Goal: Check status: Check status

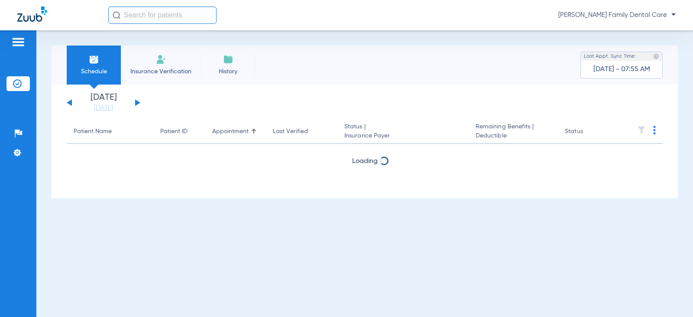
click at [136, 101] on button at bounding box center [137, 102] width 5 height 7
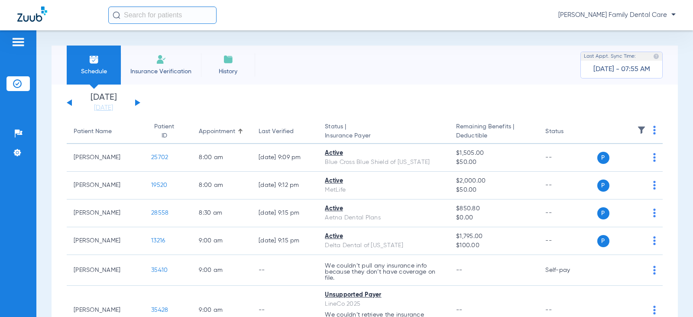
click at [72, 102] on div "[DATE] [DATE] [DATE] [DATE] [DATE] [DATE] [DATE] [DATE] [DATE] [DATE] [DATE] [D…" at bounding box center [104, 102] width 74 height 19
click at [70, 103] on button at bounding box center [69, 102] width 5 height 7
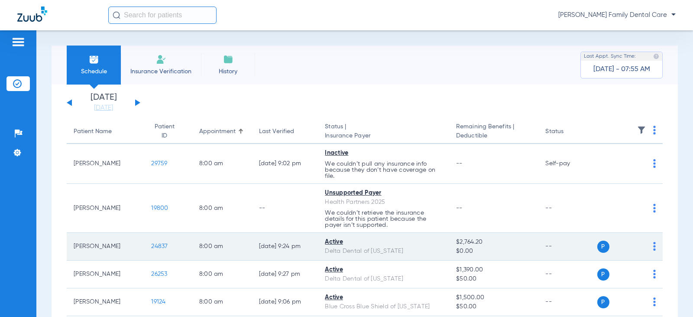
click at [151, 244] on span "24837" at bounding box center [159, 246] width 16 height 6
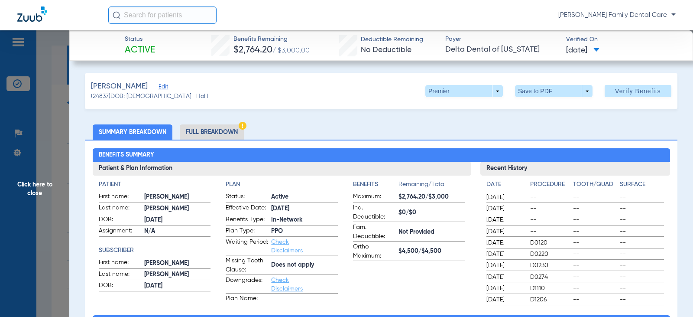
click at [43, 183] on span "Click here to close" at bounding box center [34, 188] width 69 height 317
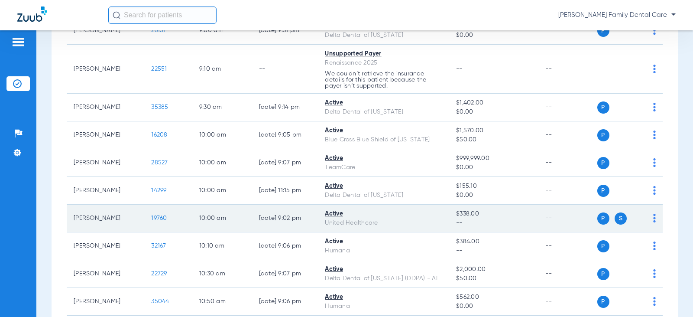
scroll to position [433, 0]
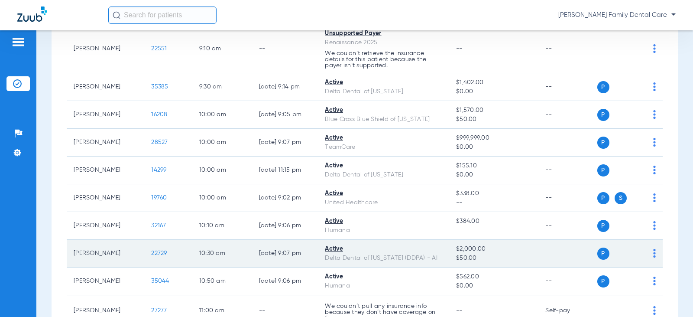
click at [151, 255] on span "22729" at bounding box center [159, 253] width 16 height 6
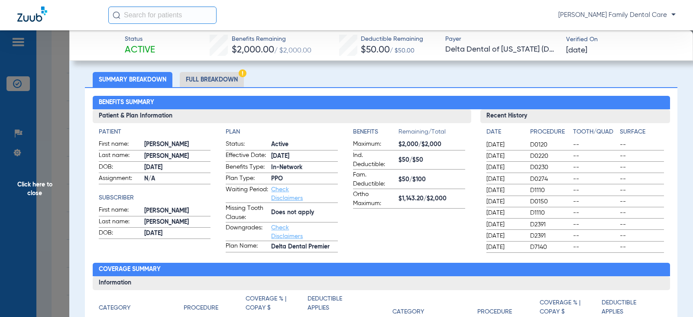
scroll to position [0, 0]
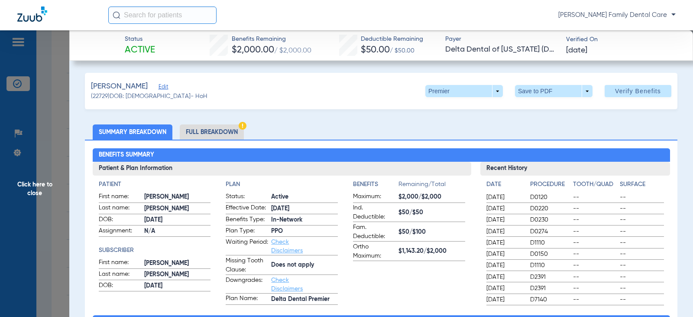
click at [38, 185] on span "Click here to close" at bounding box center [34, 188] width 69 height 317
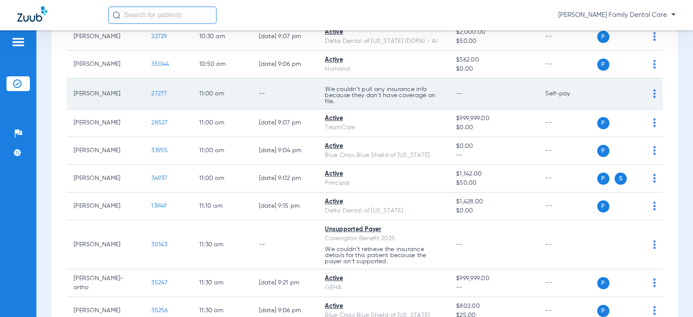
scroll to position [693, 0]
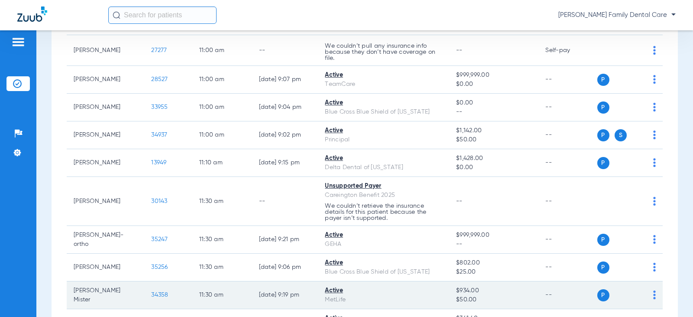
click at [156, 294] on span "34358" at bounding box center [159, 295] width 17 height 6
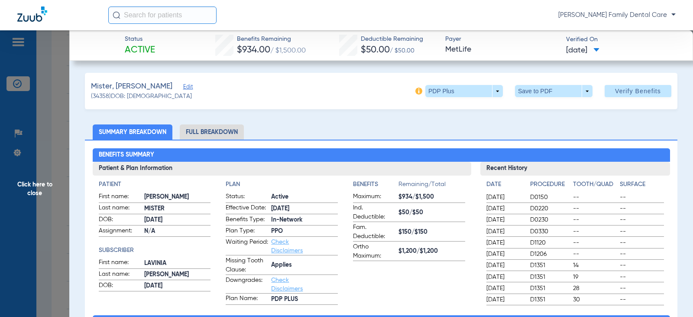
click at [40, 180] on span "Click here to close" at bounding box center [34, 188] width 69 height 317
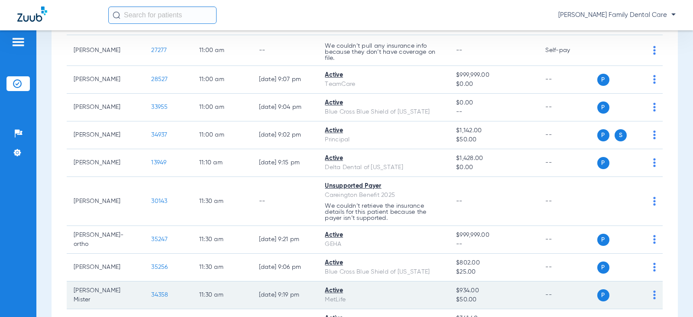
click at [152, 295] on span "34358" at bounding box center [159, 295] width 17 height 6
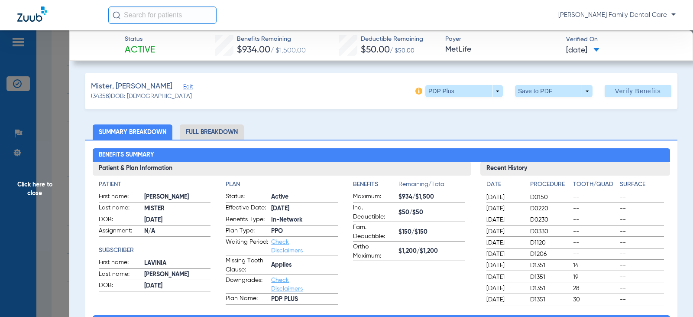
click at [39, 186] on span "Click here to close" at bounding box center [34, 188] width 69 height 317
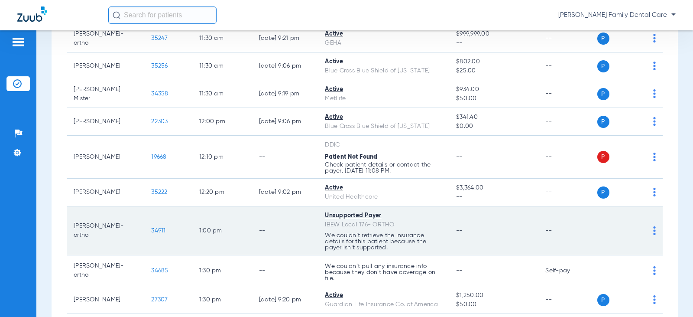
scroll to position [910, 0]
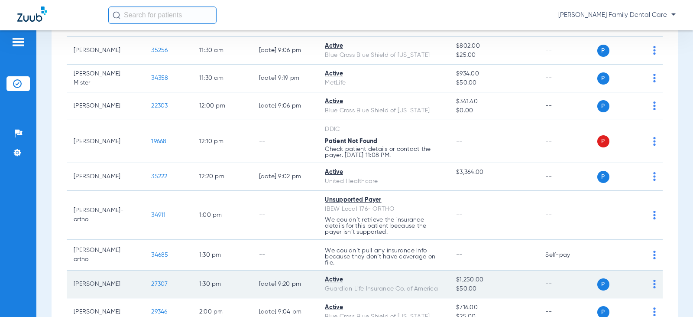
click at [155, 280] on td "27307" at bounding box center [168, 284] width 48 height 28
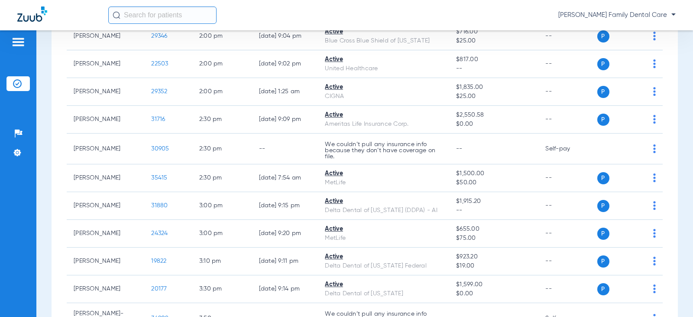
scroll to position [1170, 0]
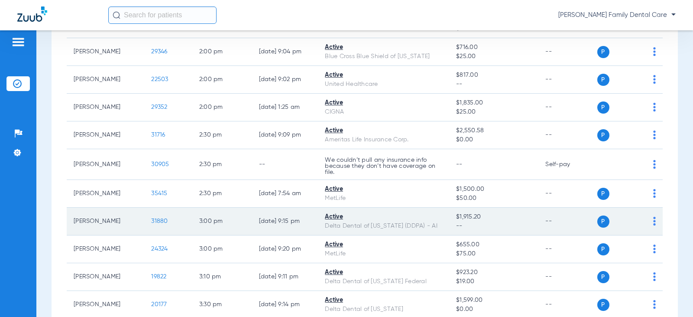
click at [156, 219] on span "31880" at bounding box center [159, 221] width 16 height 6
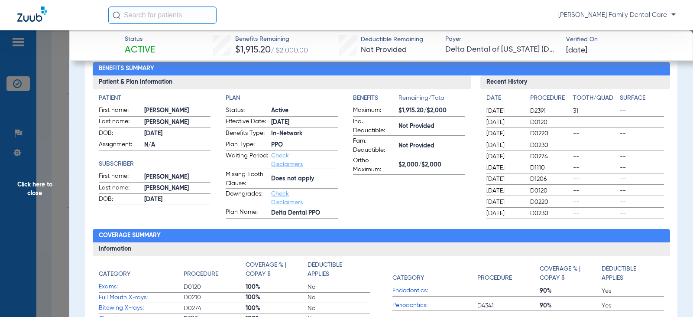
scroll to position [87, 0]
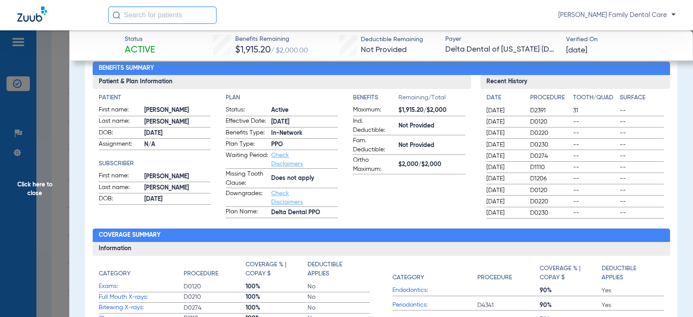
click at [27, 193] on span "Click here to close" at bounding box center [34, 188] width 69 height 317
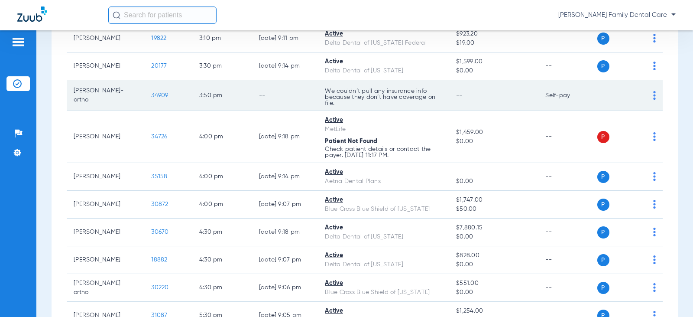
scroll to position [1408, 0]
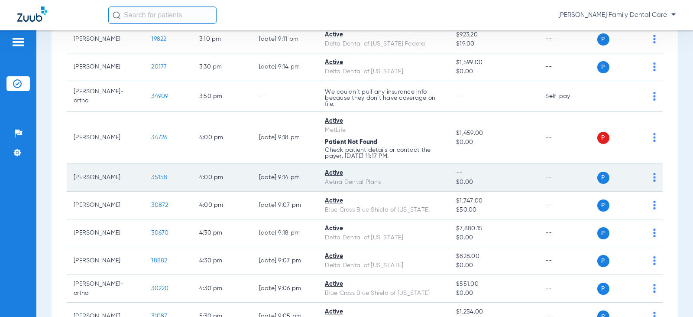
click at [152, 177] on span "35158" at bounding box center [159, 177] width 16 height 6
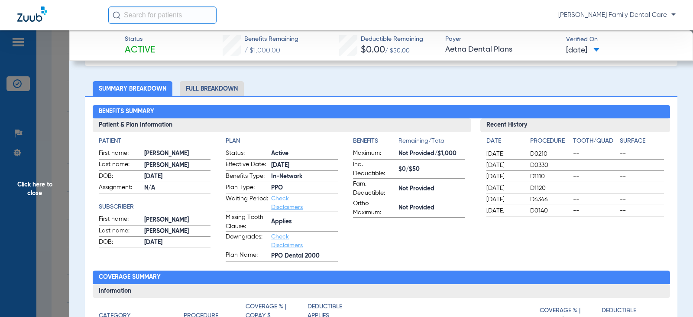
scroll to position [0, 0]
